Goal: Information Seeking & Learning: Find specific fact

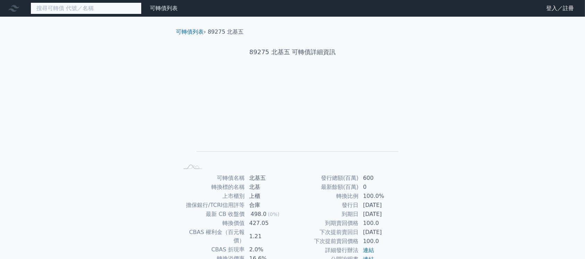
click at [75, 13] on input at bounding box center [86, 8] width 111 height 12
paste input "8927"
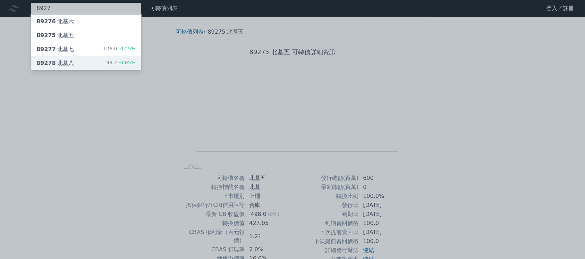
type input "8927"
click at [80, 63] on div "89278 北基八 98.2 -0.05%" at bounding box center [86, 63] width 110 height 14
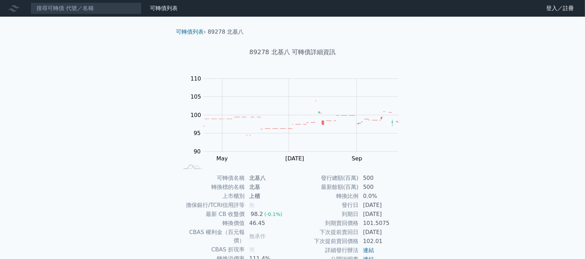
click at [34, 116] on div "可轉債列表 財務數據 可轉債列表 財務數據 登入／註冊 登入／註冊 可轉債列表 › 89278 北基八 89278 北基八 可轉債詳細資訊 Zoom Out …" at bounding box center [292, 165] width 585 height 330
click at [65, 10] on input at bounding box center [86, 8] width 111 height 12
paste input "北基七"
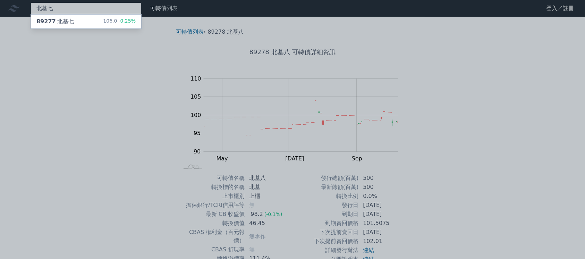
type input "北基七"
